Goal: Obtain resource: Obtain resource

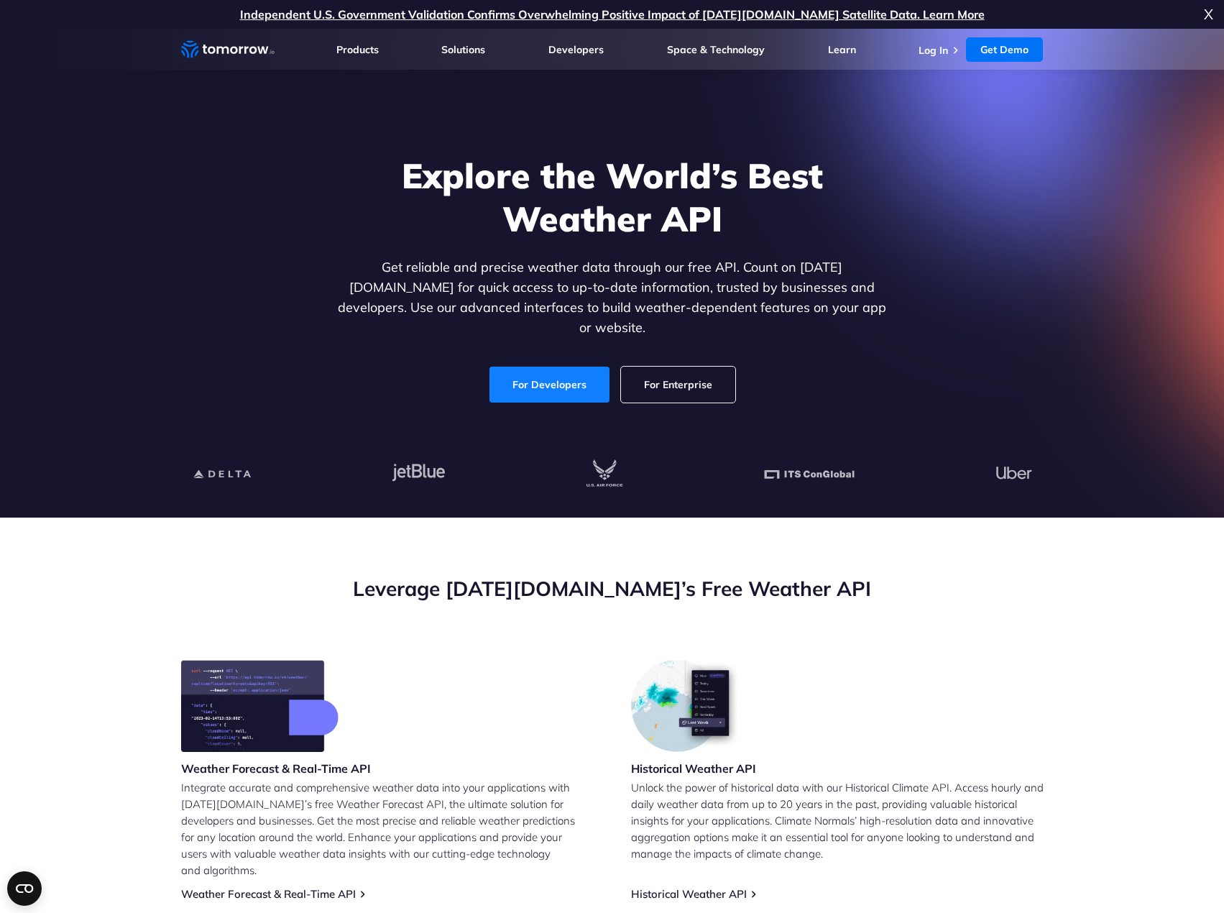
click at [567, 379] on link "For Developers" at bounding box center [549, 385] width 120 height 36
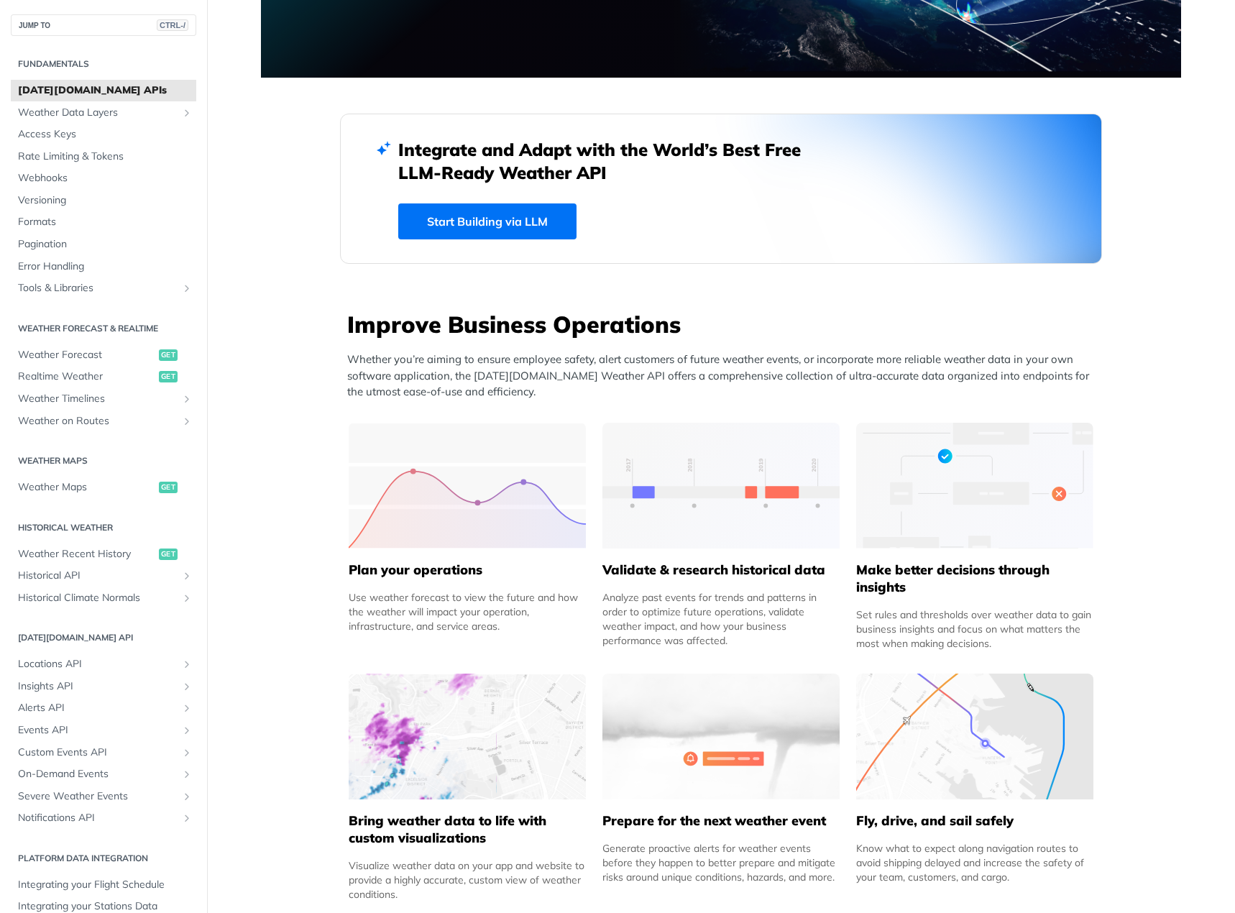
scroll to position [72, 0]
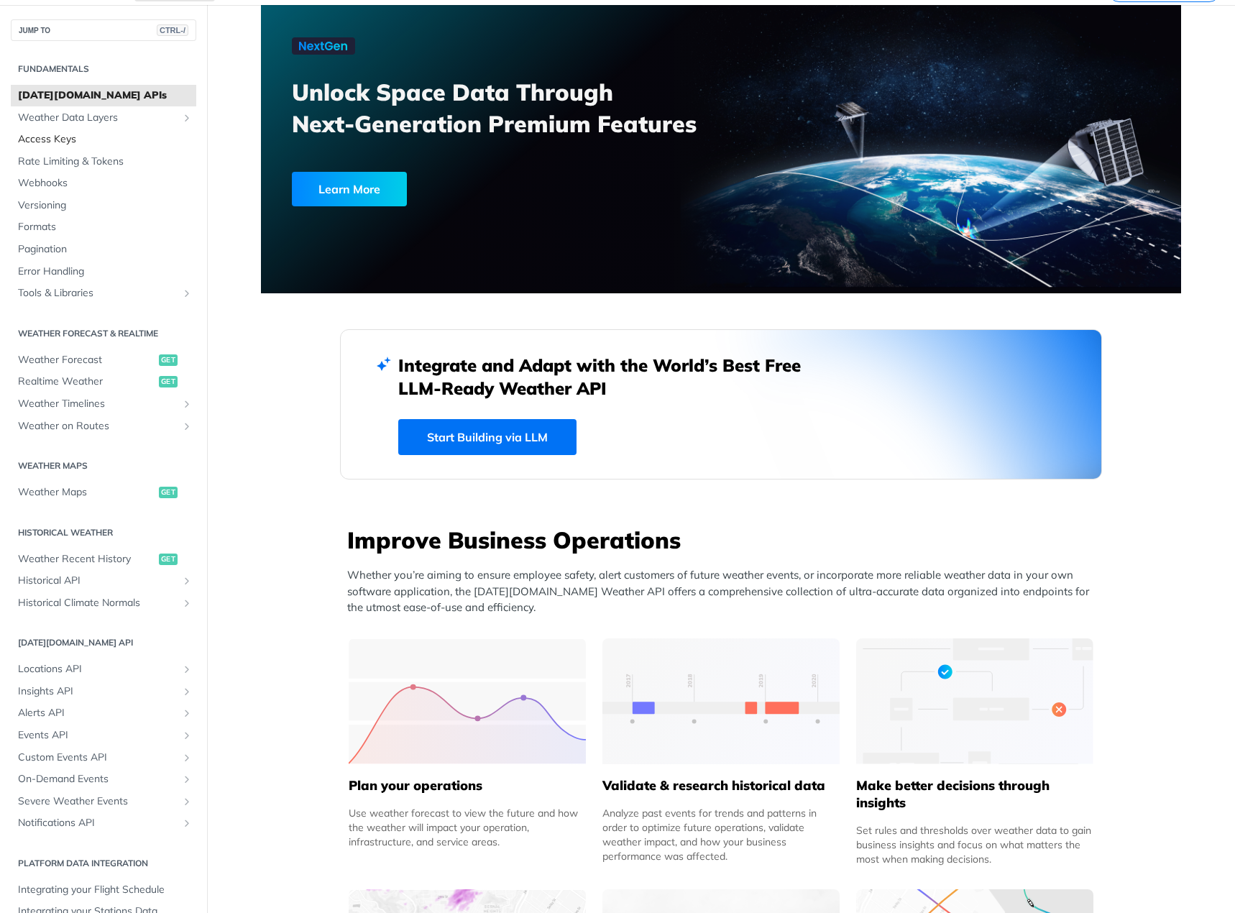
click at [61, 138] on span "Access Keys" at bounding box center [105, 139] width 175 height 14
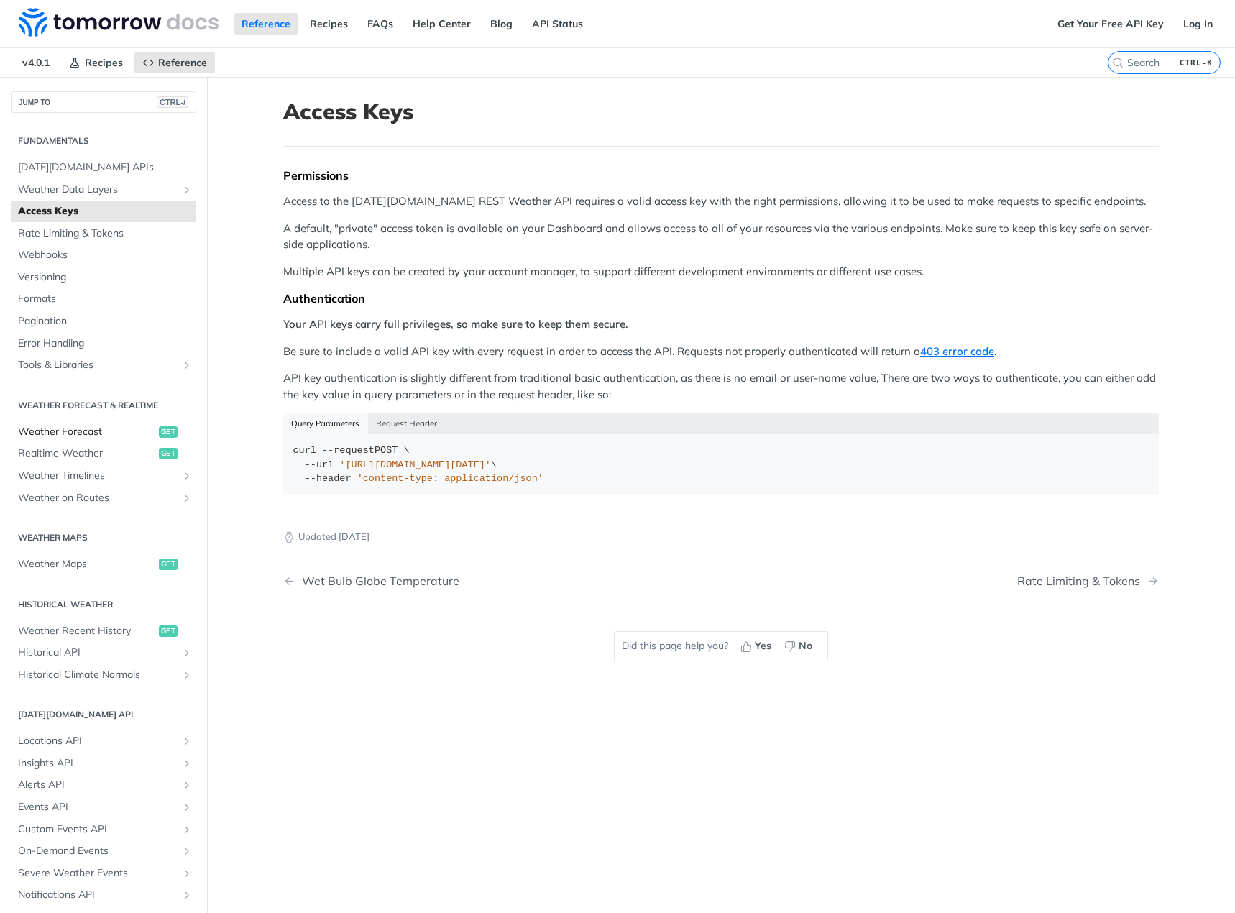
click at [85, 434] on span "Weather Forecast" at bounding box center [86, 432] width 137 height 14
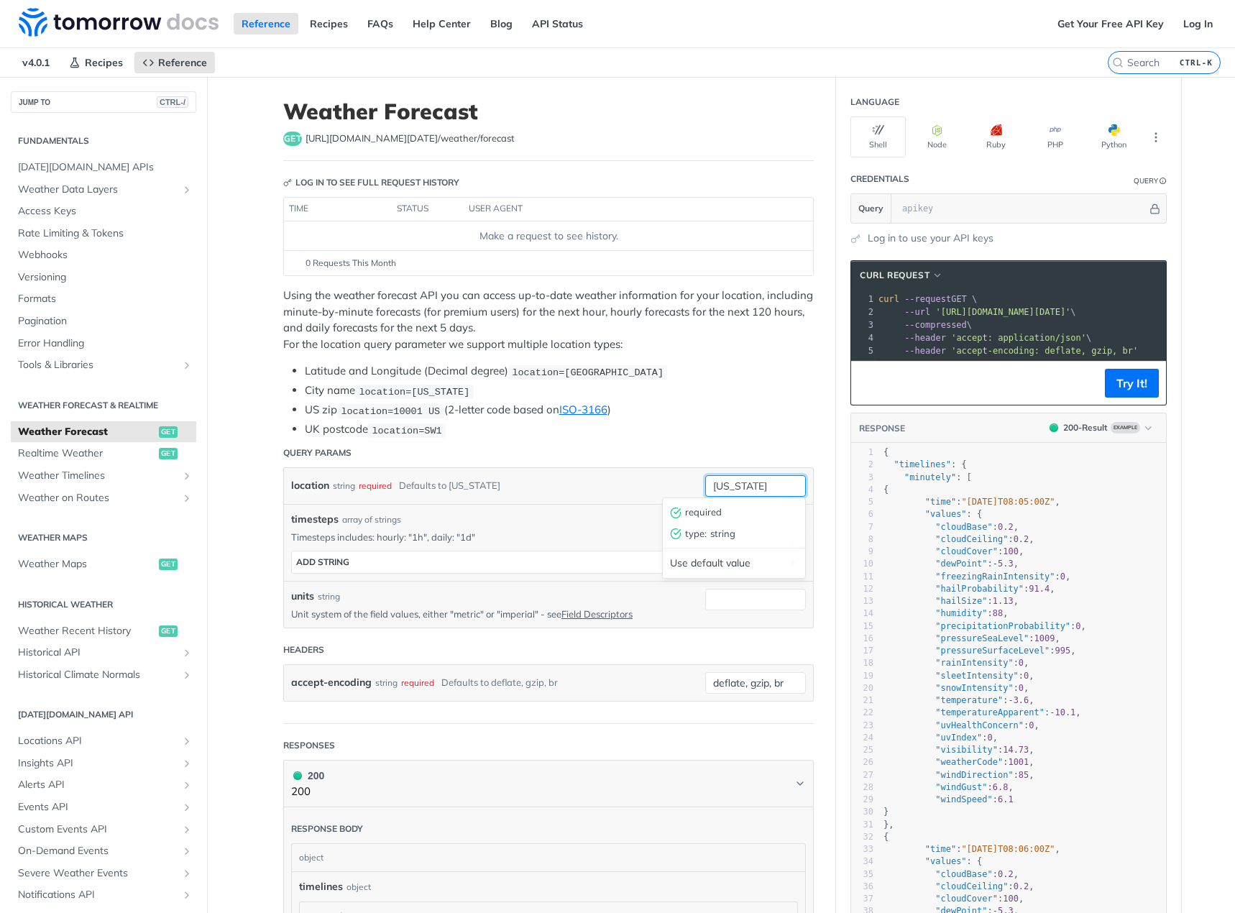
click at [768, 475] on input "[US_STATE]" at bounding box center [755, 486] width 101 height 22
type input "n"
type input "G"
type input "[GEOGRAPHIC_DATA]"
click at [1138, 387] on button "Try It!" at bounding box center [1132, 383] width 54 height 29
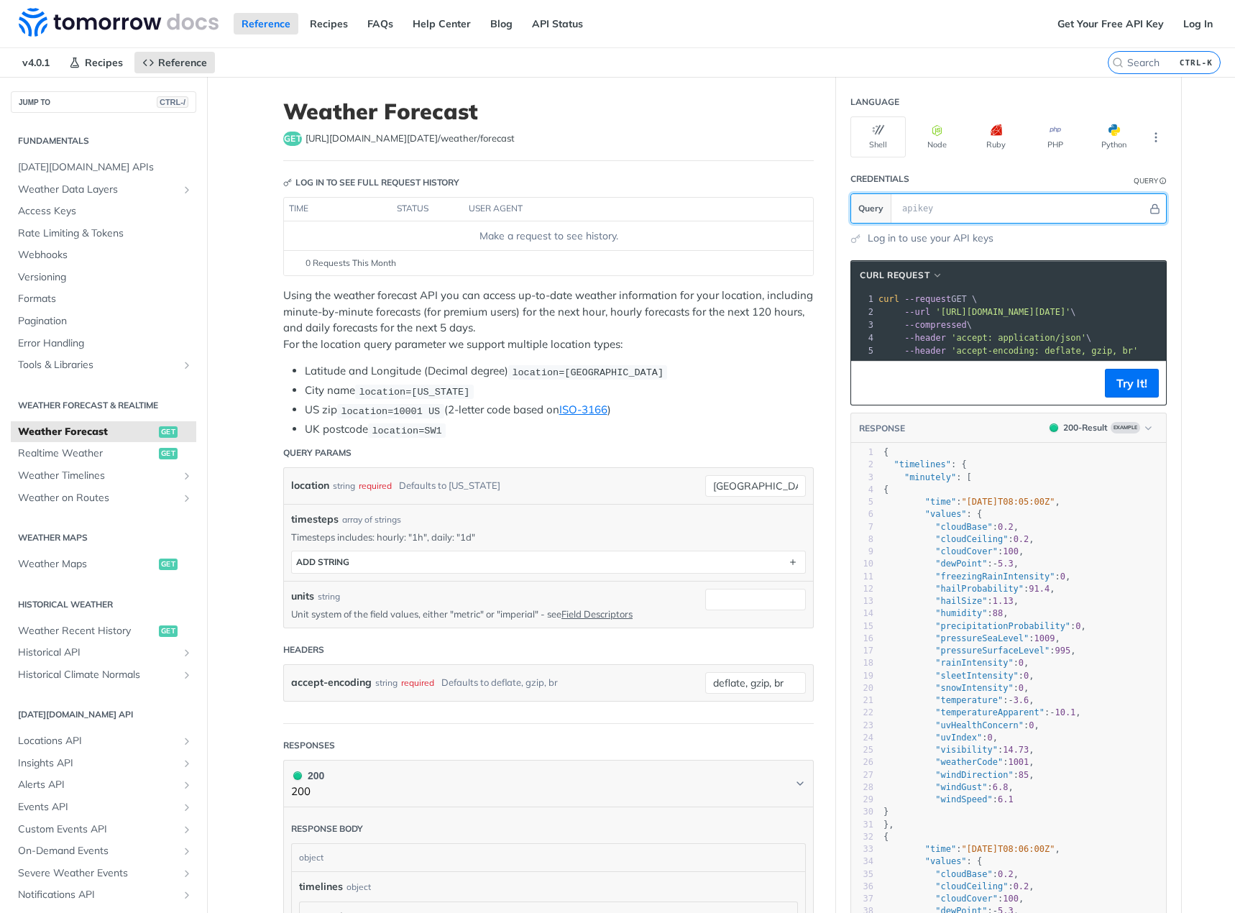
click at [930, 203] on input "text" at bounding box center [1021, 208] width 252 height 29
click at [1149, 137] on icon "More ellipsis" at bounding box center [1155, 137] width 13 height 13
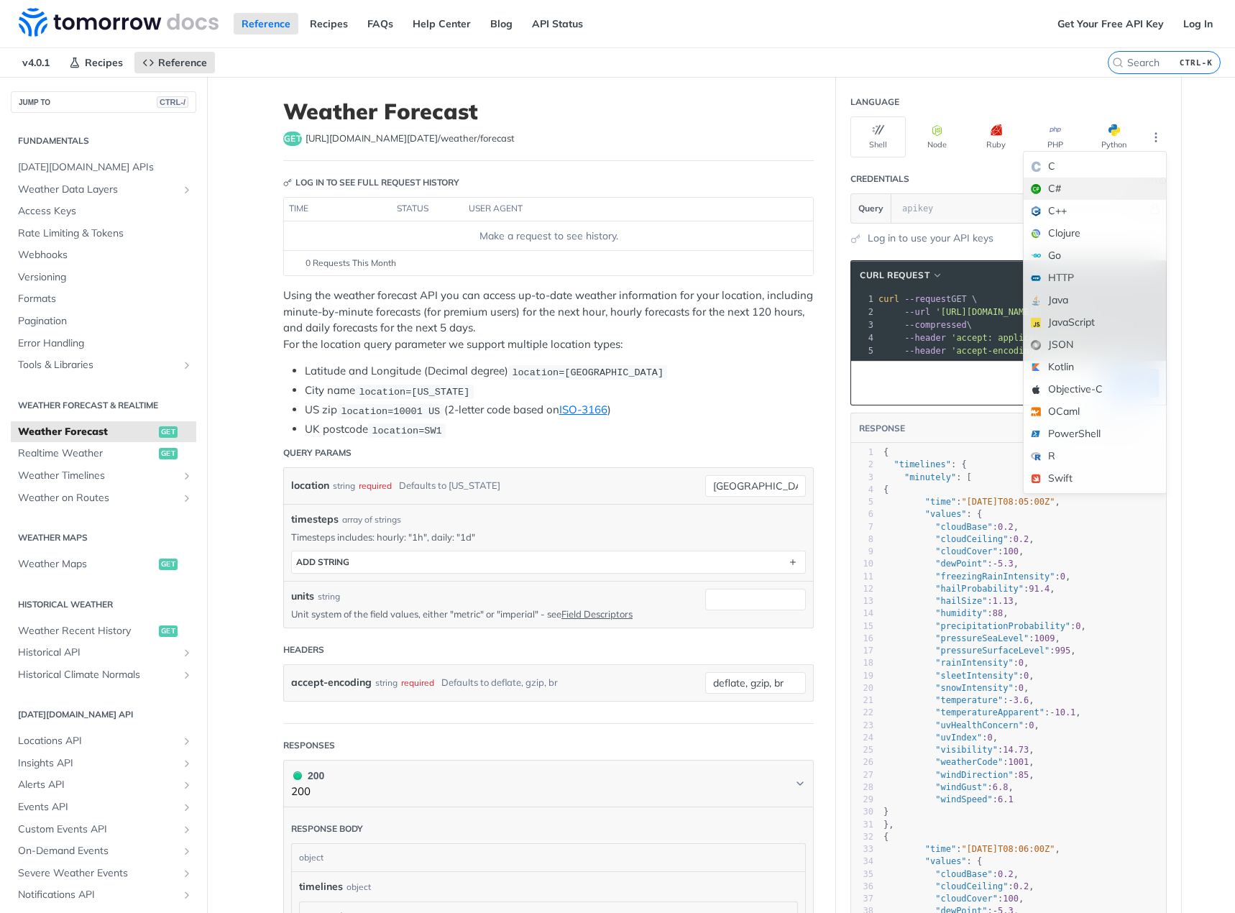
click at [1056, 190] on div "C#" at bounding box center [1094, 189] width 142 height 22
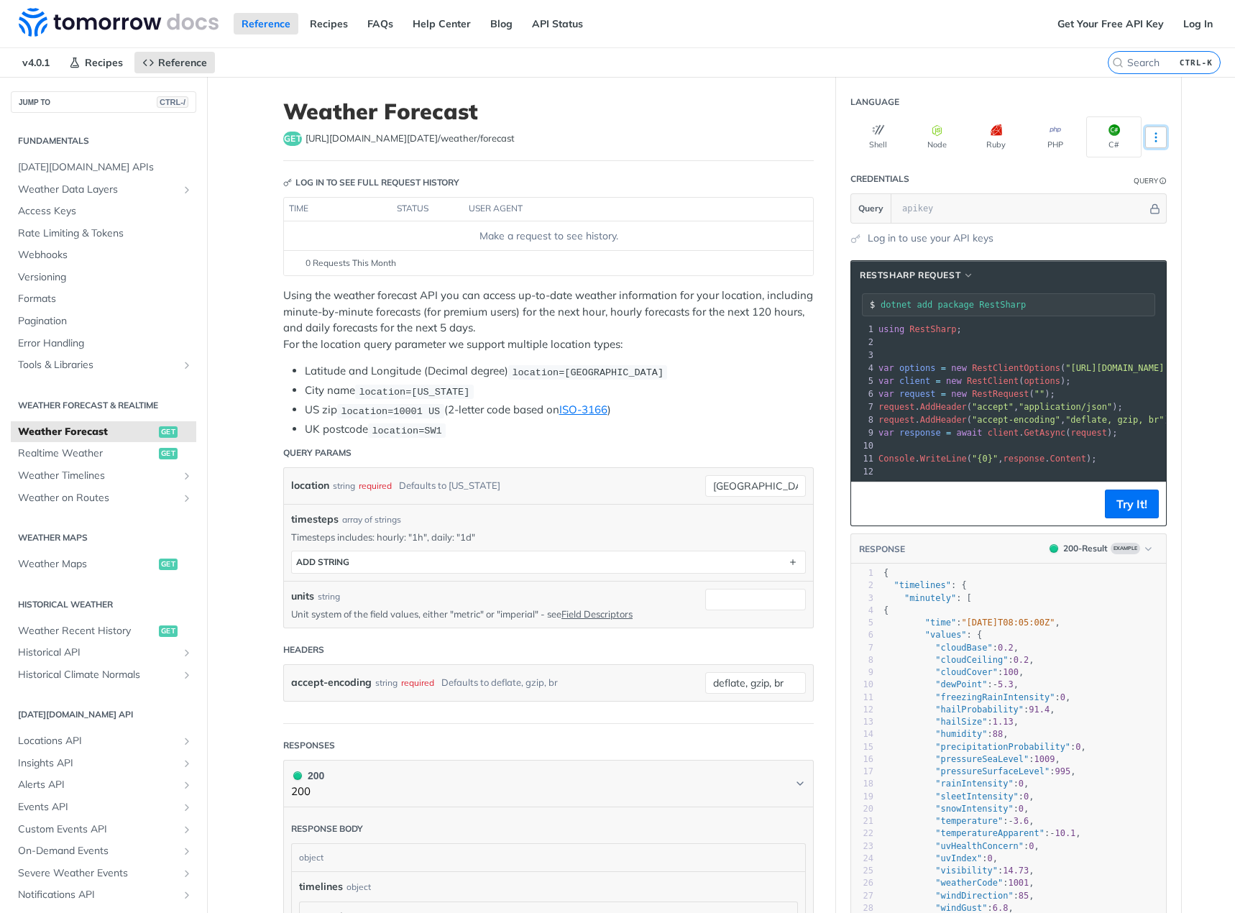
click at [1156, 132] on icon "More ellipsis" at bounding box center [1155, 137] width 13 height 13
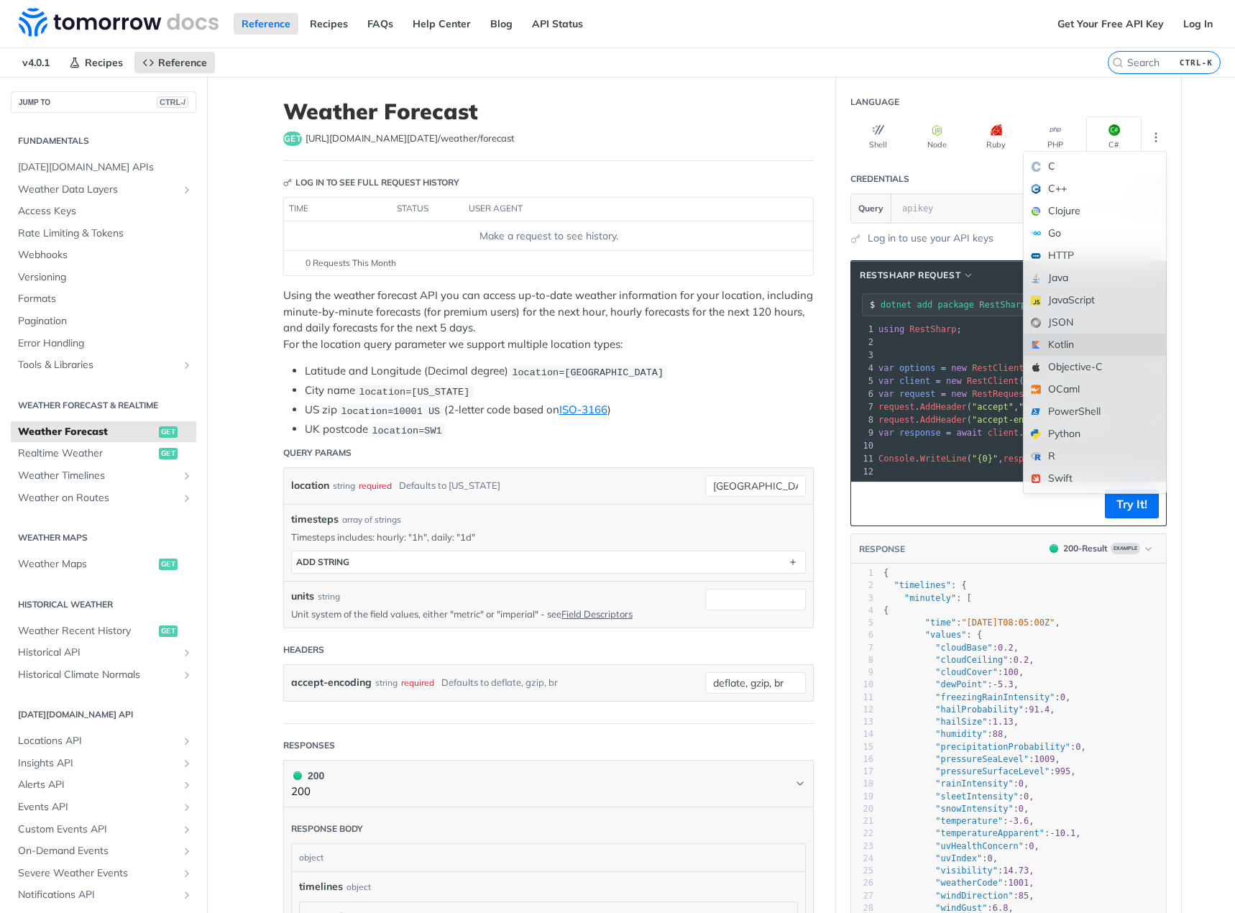
click at [1069, 350] on div "Kotlin" at bounding box center [1094, 344] width 142 height 22
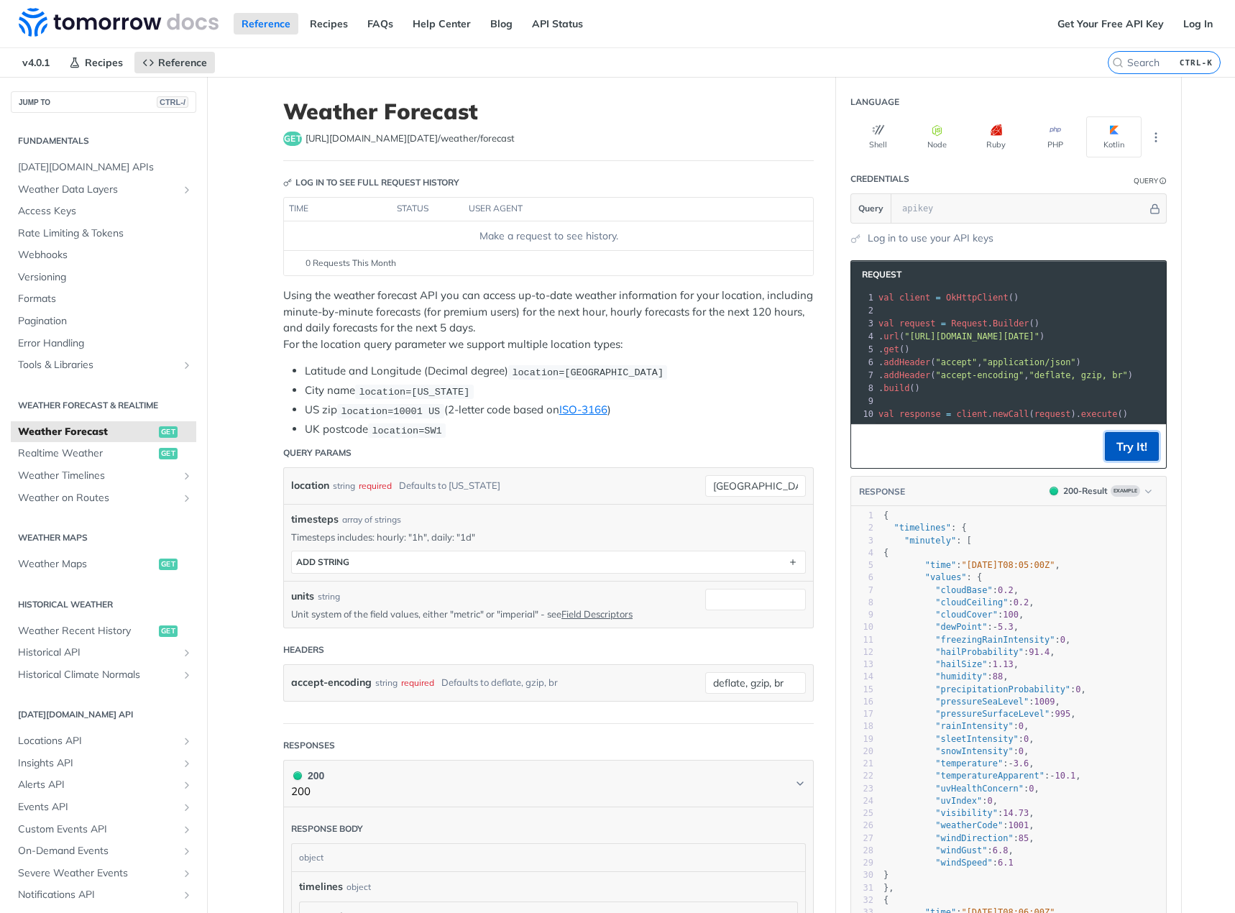
click at [1128, 456] on button "Try It!" at bounding box center [1132, 446] width 54 height 29
click at [920, 205] on input "text" at bounding box center [1021, 208] width 252 height 29
click at [1105, 28] on link "Get Your Free API Key" at bounding box center [1110, 24] width 122 height 22
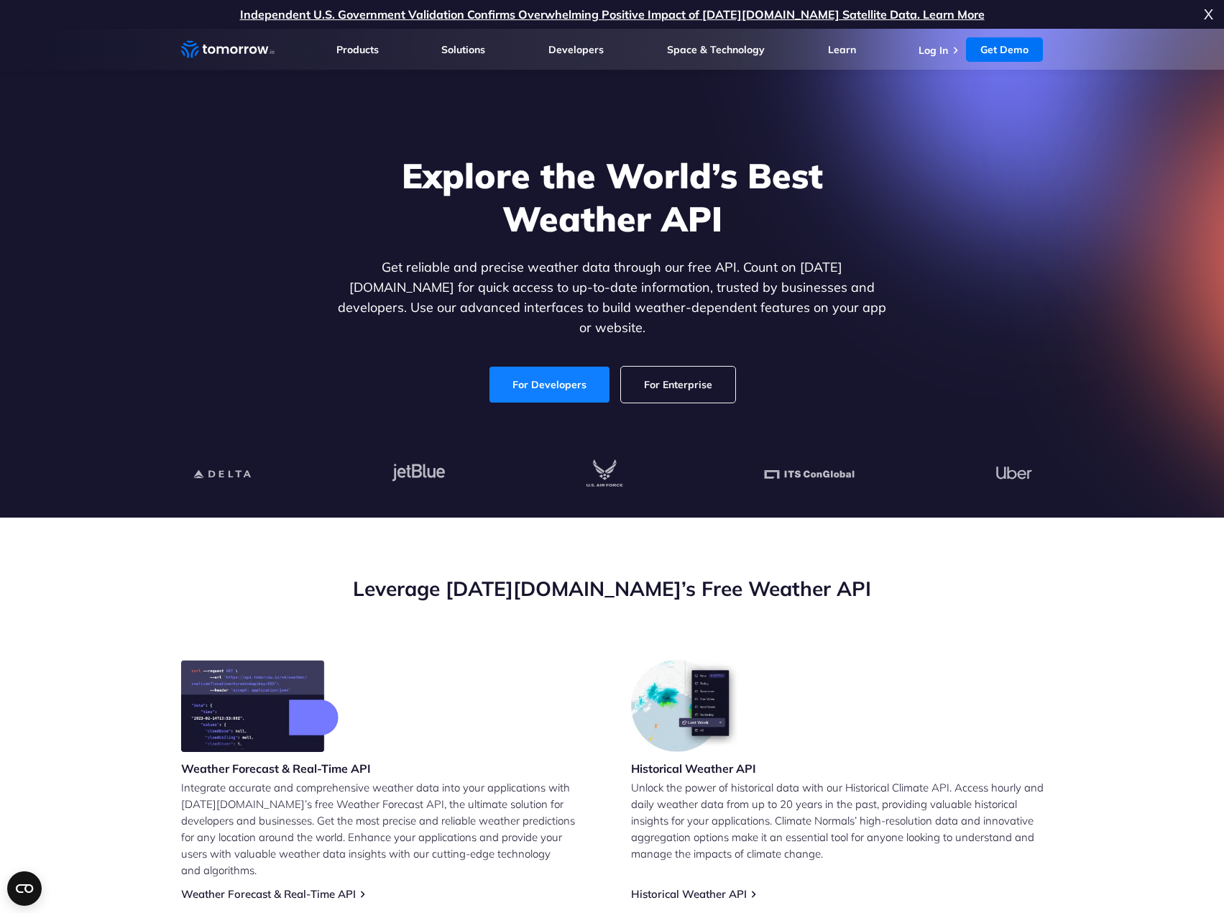
click at [530, 370] on link "For Developers" at bounding box center [549, 385] width 120 height 36
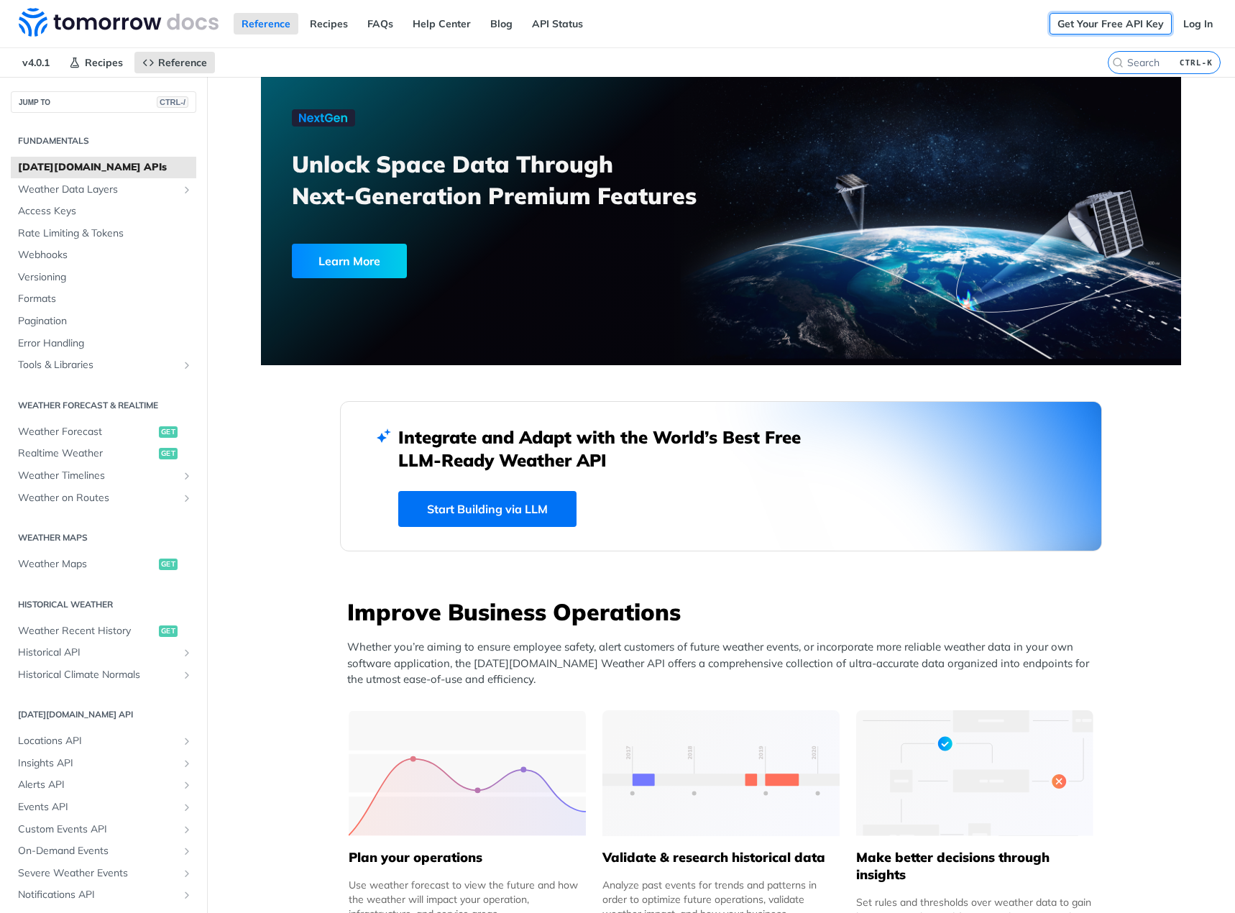
click at [1084, 24] on link "Get Your Free API Key" at bounding box center [1110, 24] width 122 height 22
click at [1181, 23] on link "Log In" at bounding box center [1197, 24] width 45 height 22
